Goal: Task Accomplishment & Management: Manage account settings

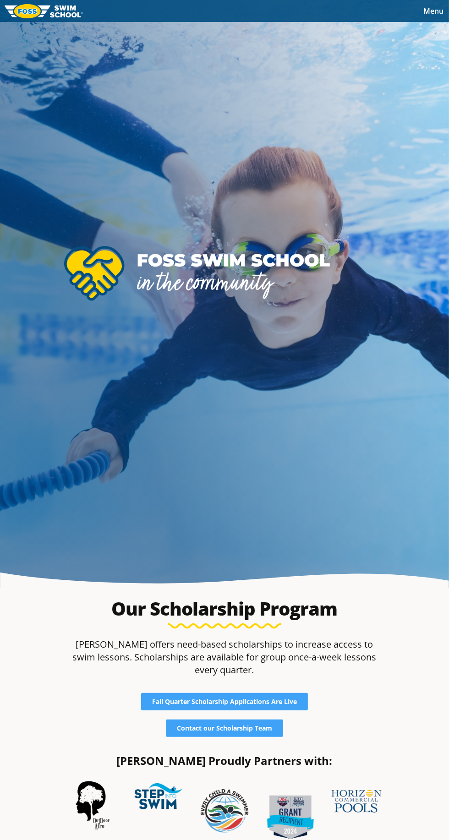
click at [429, 11] on span "Menu" at bounding box center [433, 11] width 20 height 10
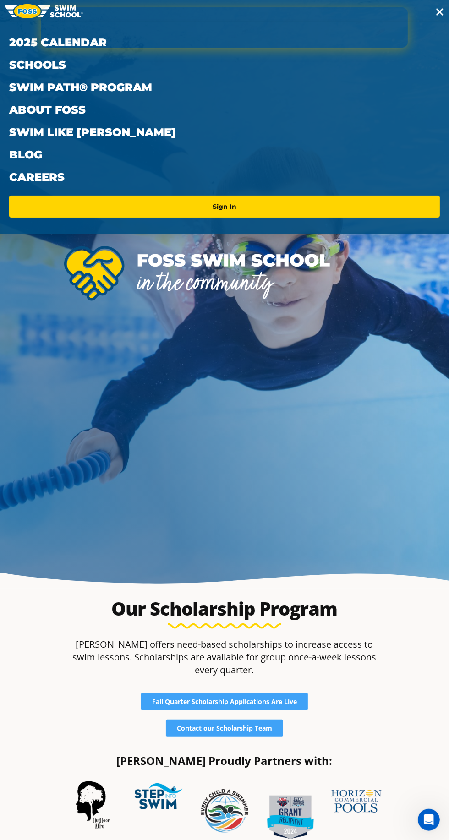
click at [262, 202] on link "Sign In" at bounding box center [224, 206] width 423 height 15
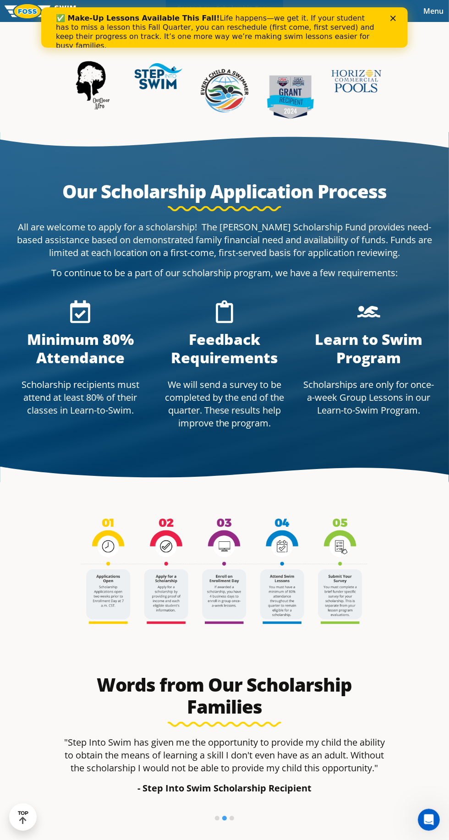
scroll to position [746, 0]
